Goal: Task Accomplishment & Management: Manage account settings

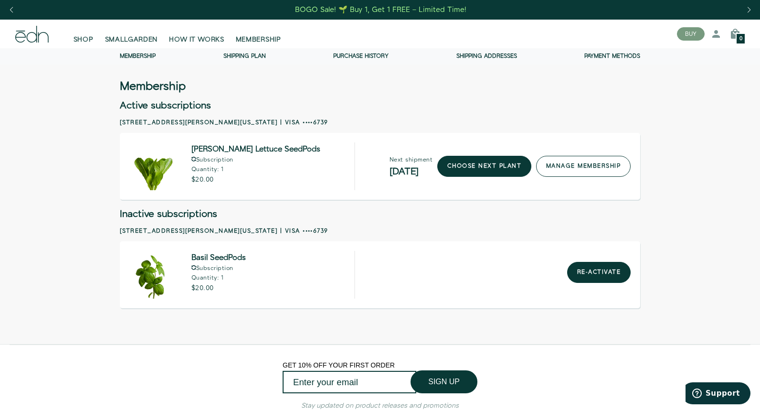
click at [581, 166] on link "manage membership" at bounding box center [583, 166] width 95 height 21
click at [615, 163] on link "manage membership" at bounding box center [583, 166] width 95 height 21
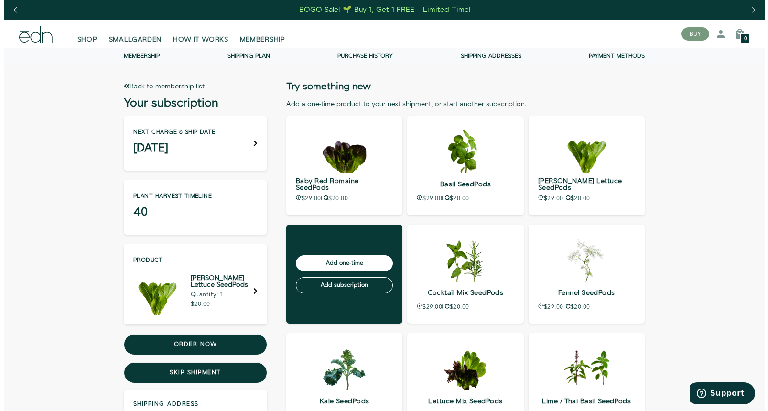
scroll to position [2, 0]
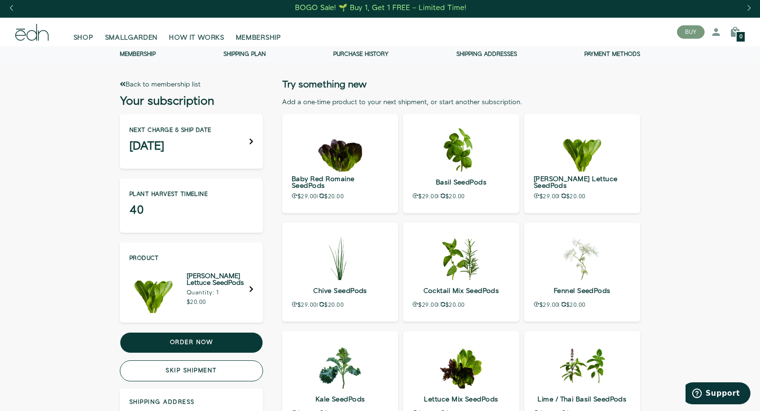
click at [205, 369] on button "Skip shipment" at bounding box center [191, 370] width 143 height 21
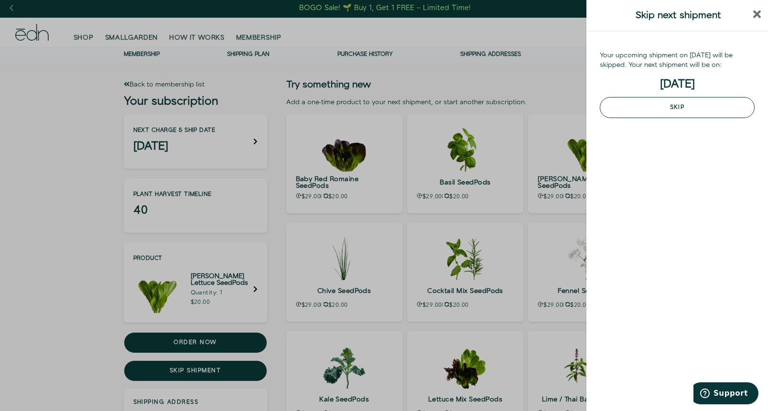
click at [708, 111] on button "Skip" at bounding box center [676, 107] width 155 height 21
